Goal: Find specific page/section: Locate a particular part of the current website

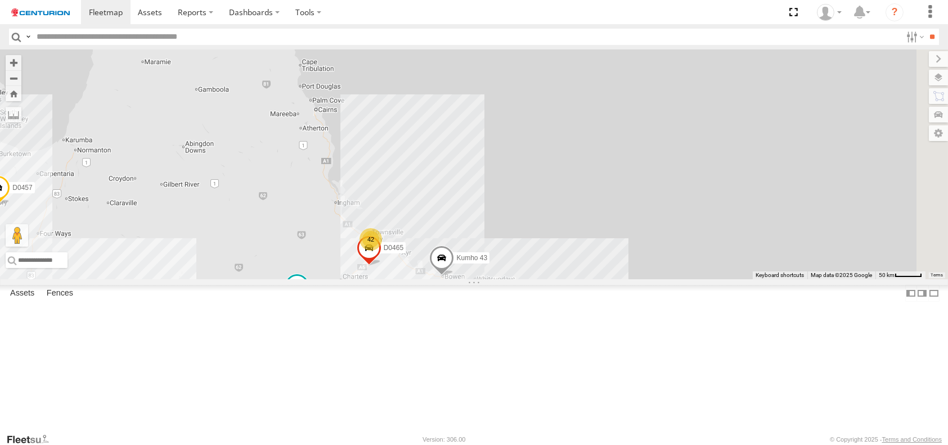
drag, startPoint x: 695, startPoint y: 178, endPoint x: 468, endPoint y: 432, distance: 340.6
click at [468, 280] on div "FT732 F0491 TL270 D0529 FT733 FT696 PM755 Cage057 F0512 PM850 TL263 Cage101 PM8…" at bounding box center [474, 164] width 948 height 230
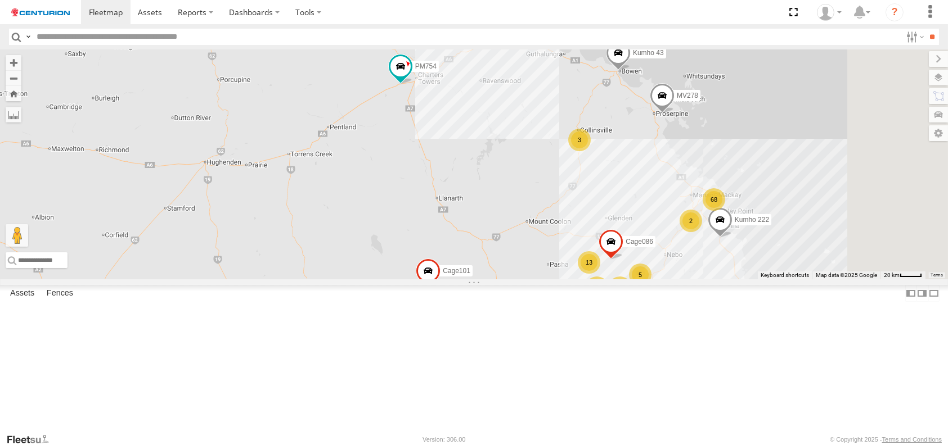
drag, startPoint x: 618, startPoint y: 117, endPoint x: 518, endPoint y: 277, distance: 189.0
click at [518, 277] on div "FT732 F0491 PM850 D0529 FT733 FT696 PM755 Cage057 F0512 TL263 TL270 Cage101 PM8…" at bounding box center [474, 164] width 948 height 230
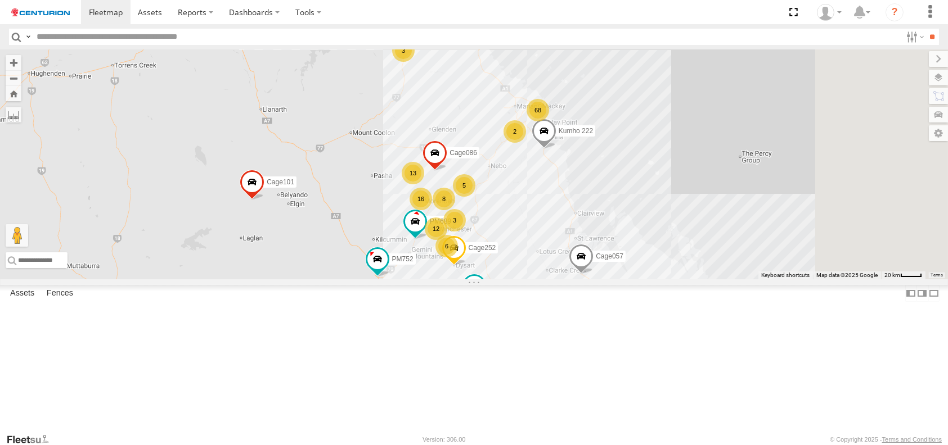
drag, startPoint x: 548, startPoint y: 302, endPoint x: 418, endPoint y: 102, distance: 238.5
click at [418, 102] on div "FT732 F0491 PM850 D0529 FT733 FT696 PM755 Cage057 F0512 TL263 TL270 Cage101 PM8…" at bounding box center [474, 164] width 948 height 230
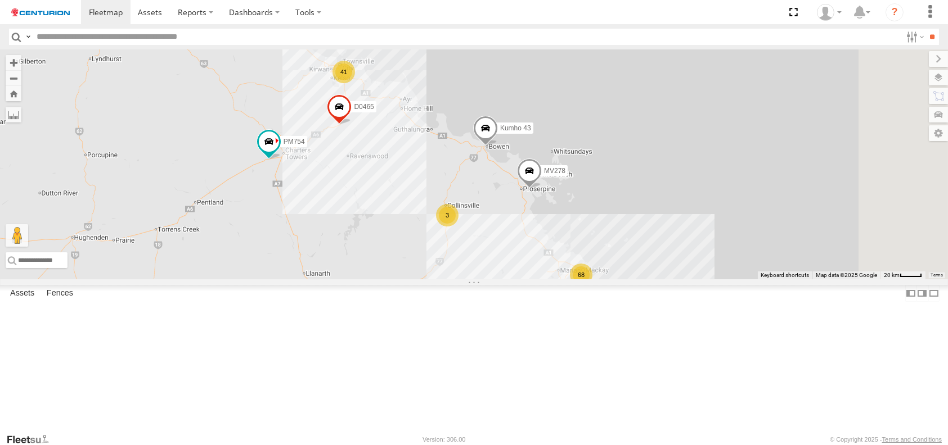
drag, startPoint x: 361, startPoint y: 188, endPoint x: 406, endPoint y: 353, distance: 171.4
click at [406, 280] on div "FT732 F0491 PM850 D0529 FT733 FT696 PM755 Cage057 F0512 TL263 TL270 Cage101 PM8…" at bounding box center [474, 164] width 948 height 230
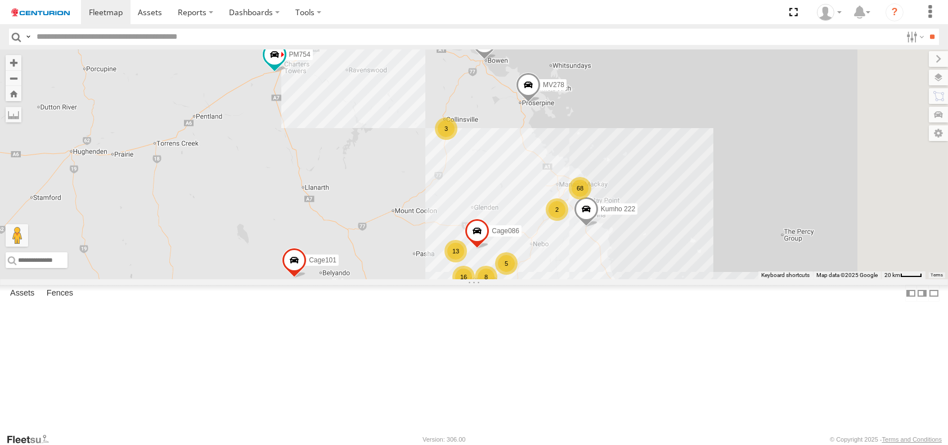
drag, startPoint x: 498, startPoint y: 340, endPoint x: 494, endPoint y: 242, distance: 97.9
click at [494, 242] on div "FT732 F0491 PM850 D0529 FT733 FT696 PM755 Cage057 F0512 TL263 TL270 Cage101 PM8…" at bounding box center [474, 164] width 948 height 230
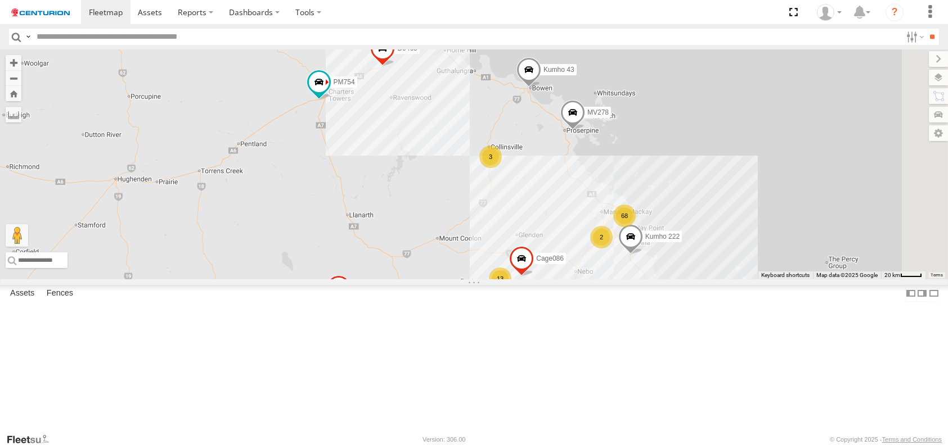
drag, startPoint x: 434, startPoint y: 275, endPoint x: 505, endPoint y: 294, distance: 73.8
click at [505, 280] on div "FT732 F0491 PM850 D0529 FT733 FT696 PM755 Cage057 F0512 TL263 TL270 Cage101 PM8…" at bounding box center [474, 164] width 948 height 230
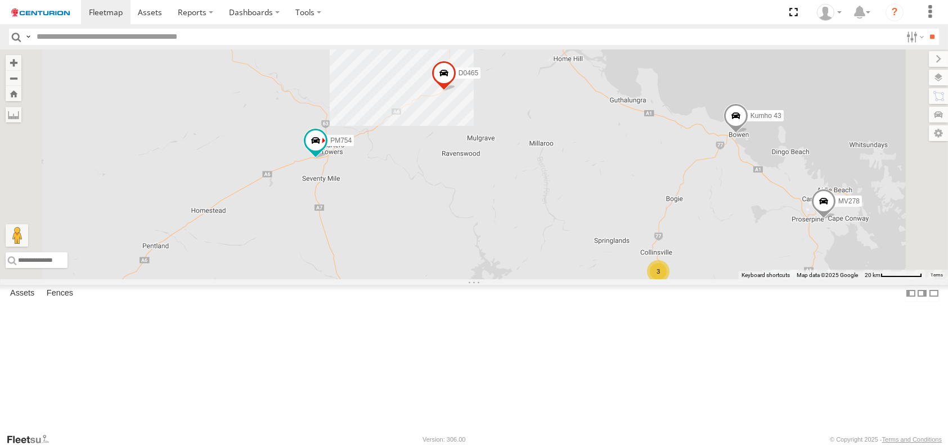
drag, startPoint x: 486, startPoint y: 219, endPoint x: 552, endPoint y: 449, distance: 239.8
click at [552, 445] on html at bounding box center [474, 222] width 948 height 445
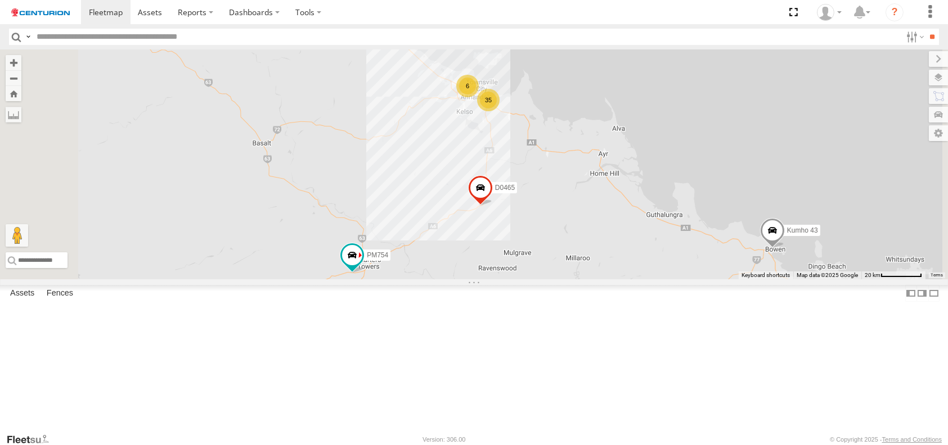
drag, startPoint x: 582, startPoint y: 336, endPoint x: 620, endPoint y: 450, distance: 119.9
click at [620, 445] on html at bounding box center [474, 222] width 948 height 445
